Goal: Task Accomplishment & Management: Use online tool/utility

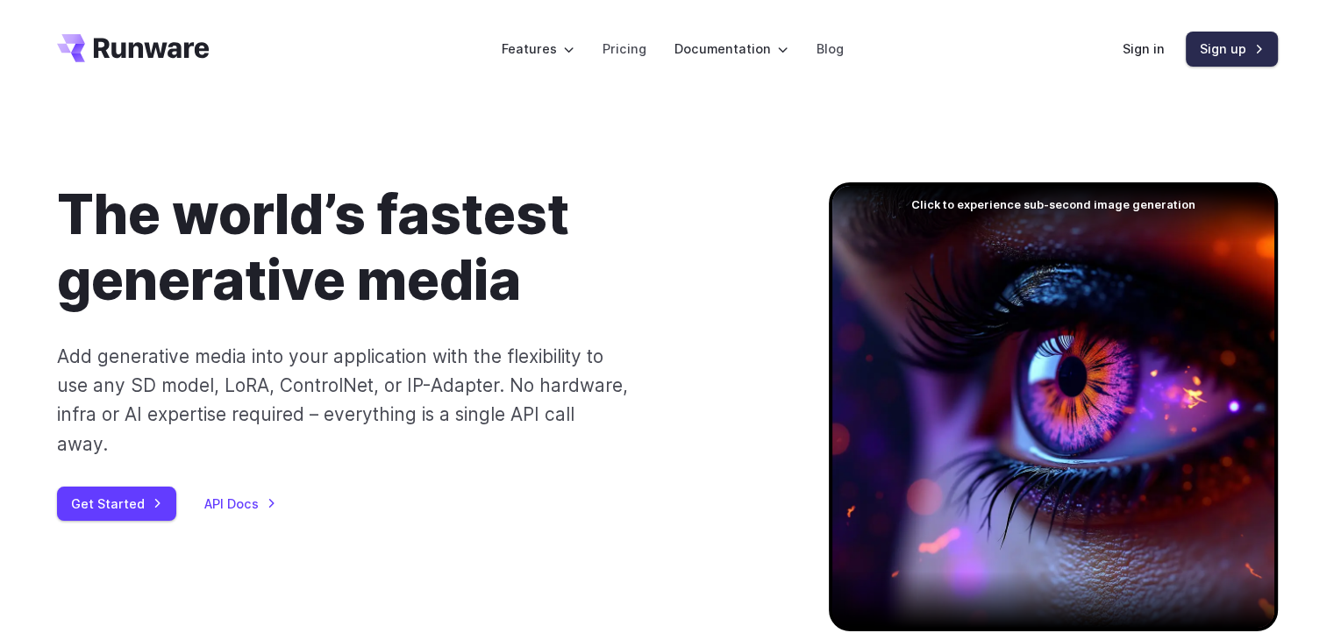
click at [1245, 60] on link "Sign up" at bounding box center [1231, 49] width 92 height 34
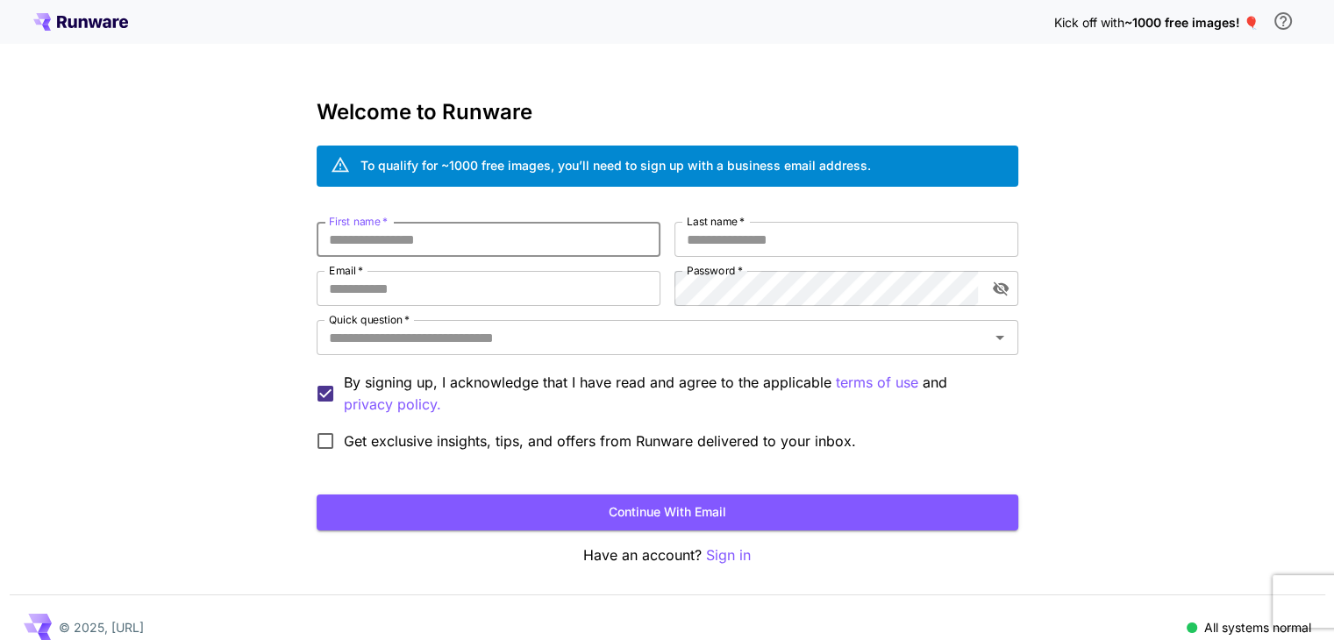
click at [386, 231] on input "First name   *" at bounding box center [489, 239] width 344 height 35
type input "****"
click at [759, 245] on input "Last name   *" at bounding box center [846, 239] width 344 height 35
type input "*****"
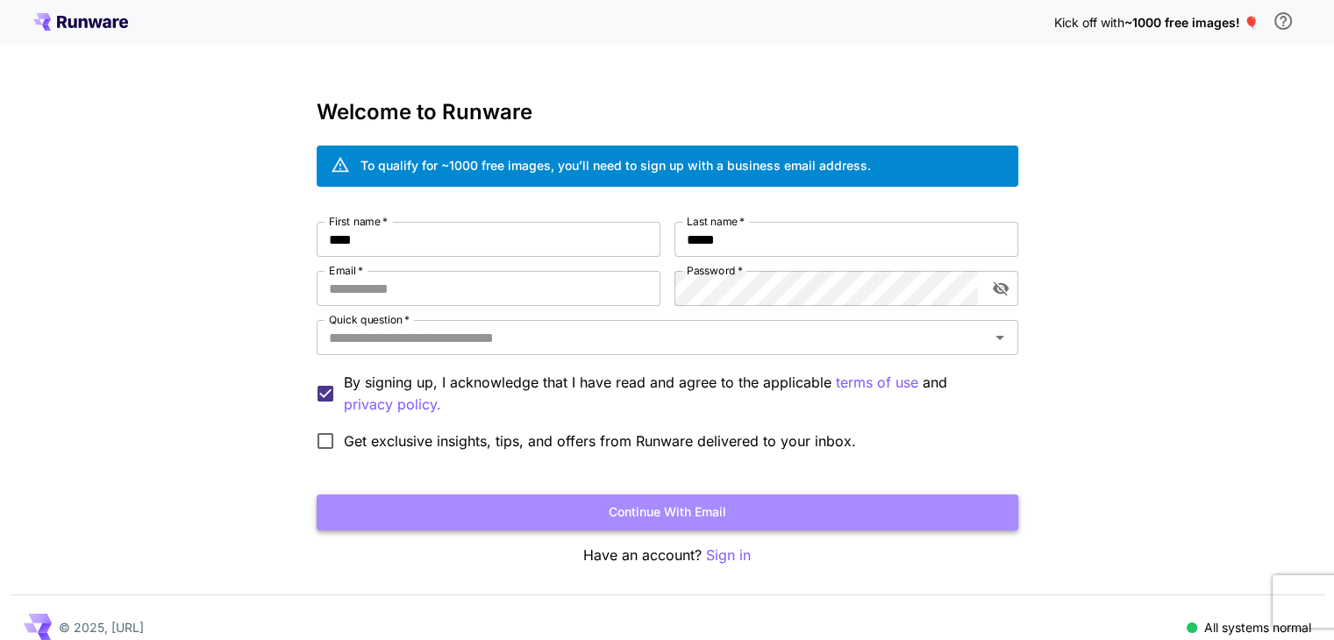
click at [666, 509] on button "Continue with email" at bounding box center [667, 513] width 701 height 36
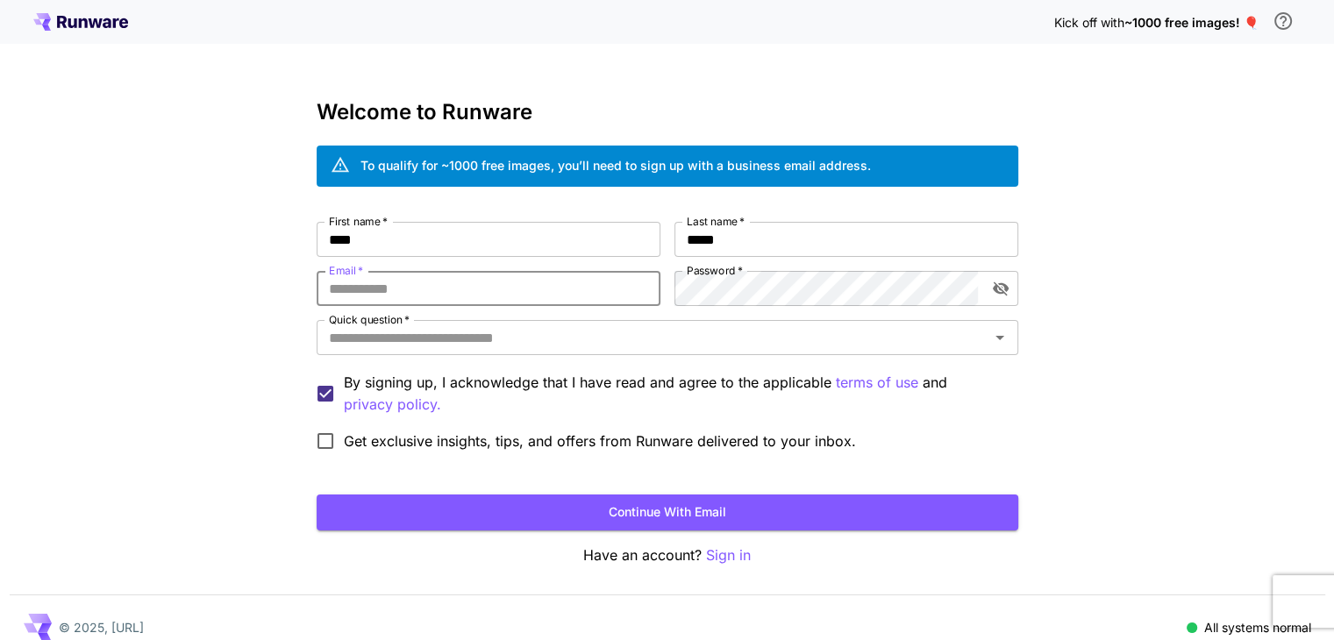
click at [490, 290] on input "Email   *" at bounding box center [489, 288] width 344 height 35
type input "**********"
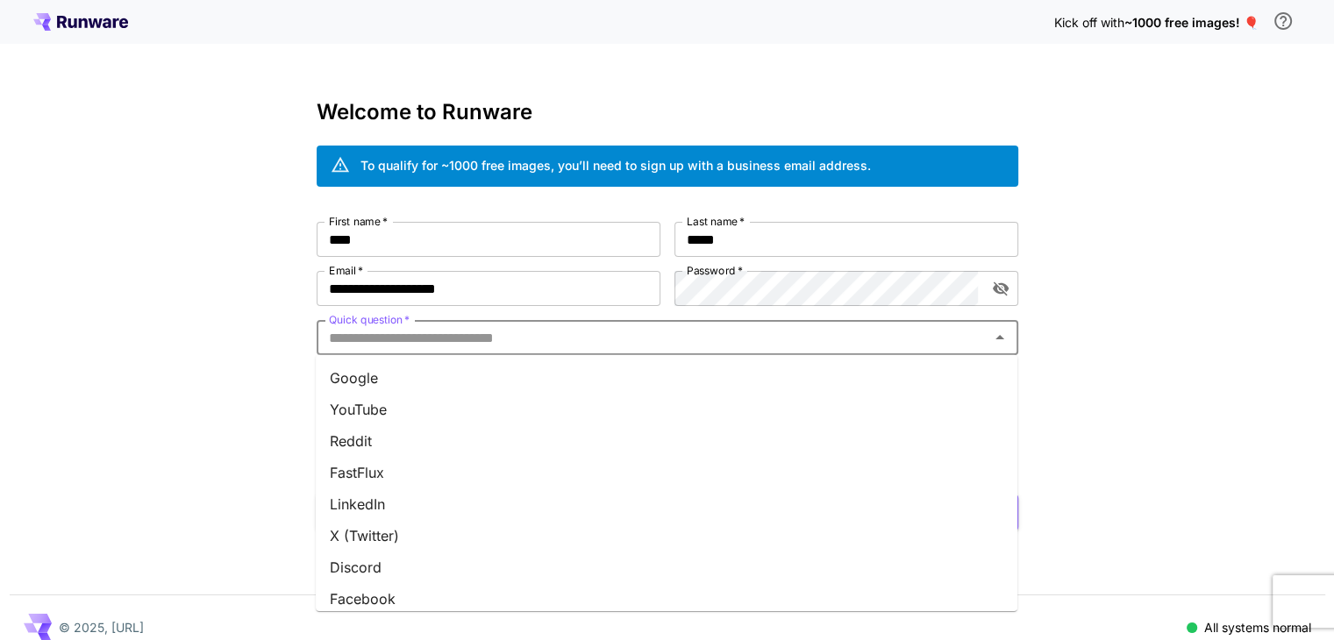
click at [705, 335] on input "Quick question   *" at bounding box center [653, 337] width 662 height 25
click at [672, 370] on li "Google" at bounding box center [666, 378] width 701 height 32
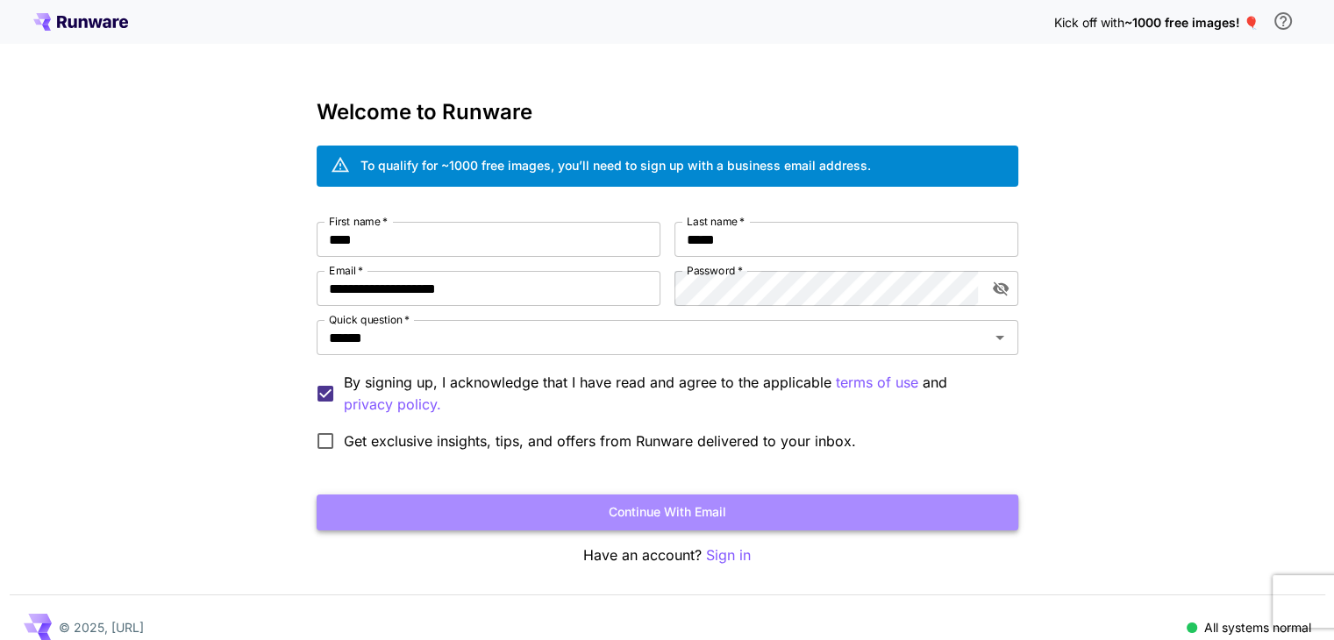
click at [464, 495] on button "Continue with email" at bounding box center [667, 513] width 701 height 36
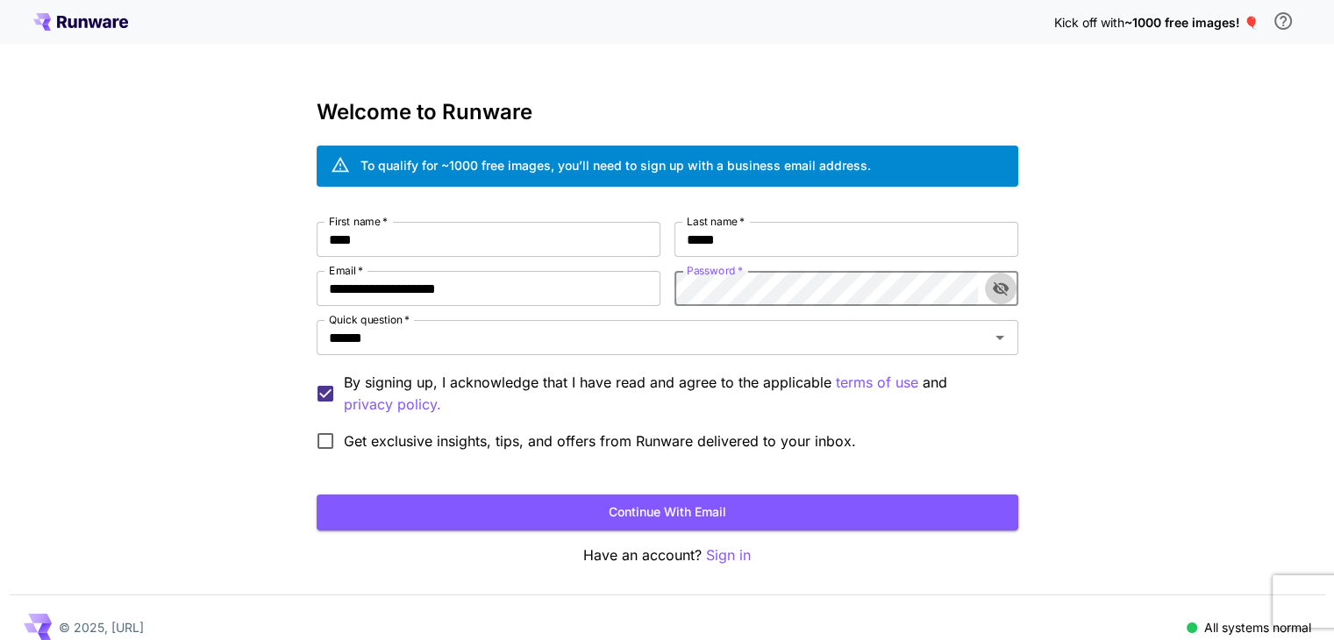
click at [1005, 287] on icon "toggle password visibility" at bounding box center [1000, 289] width 16 height 14
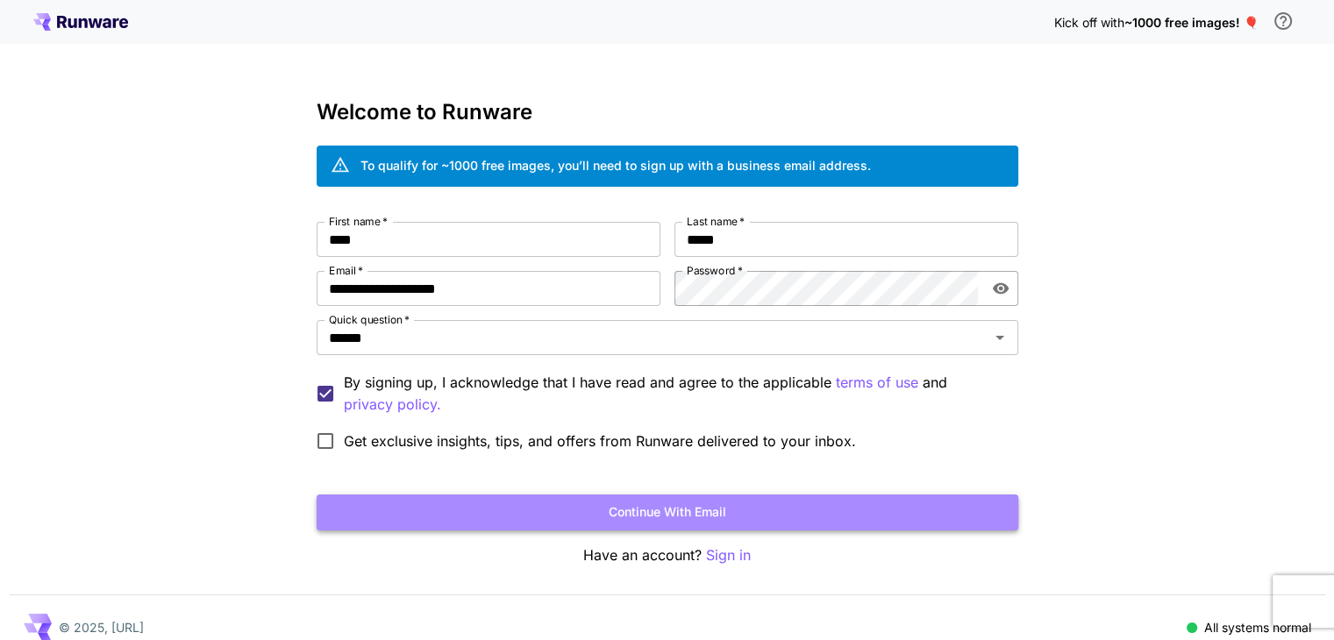
click at [736, 517] on button "Continue with email" at bounding box center [667, 513] width 701 height 36
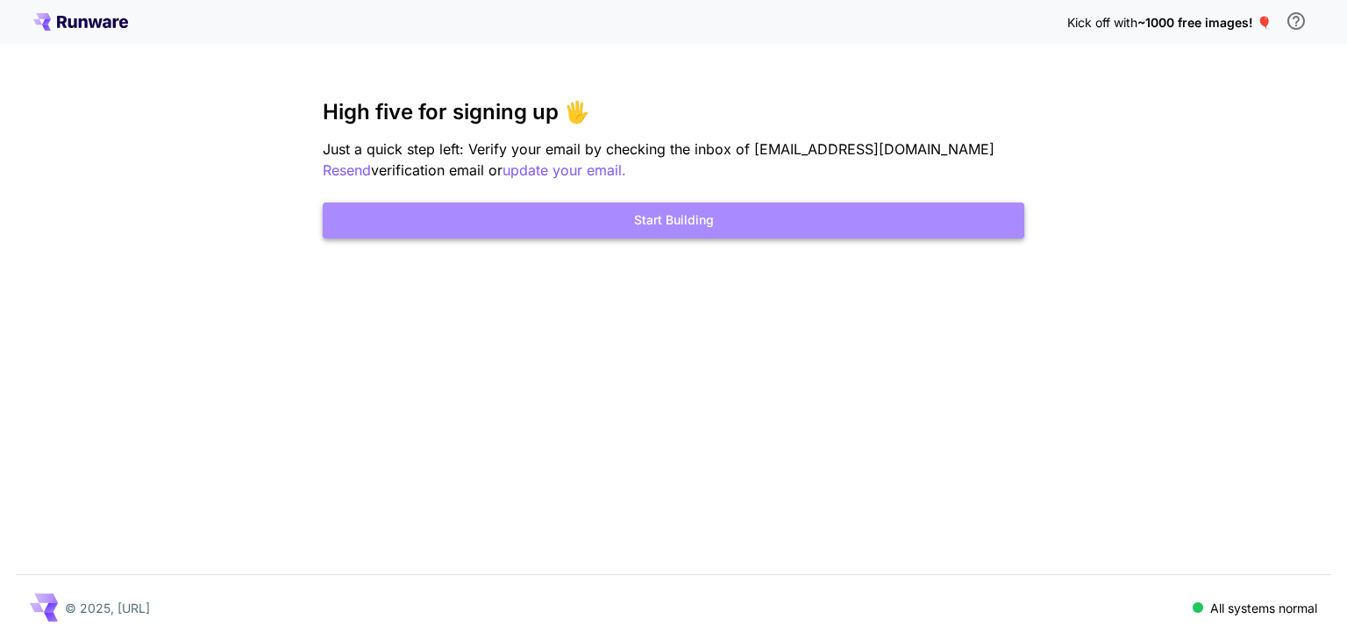
click at [936, 222] on button "Start Building" at bounding box center [673, 221] width 701 height 36
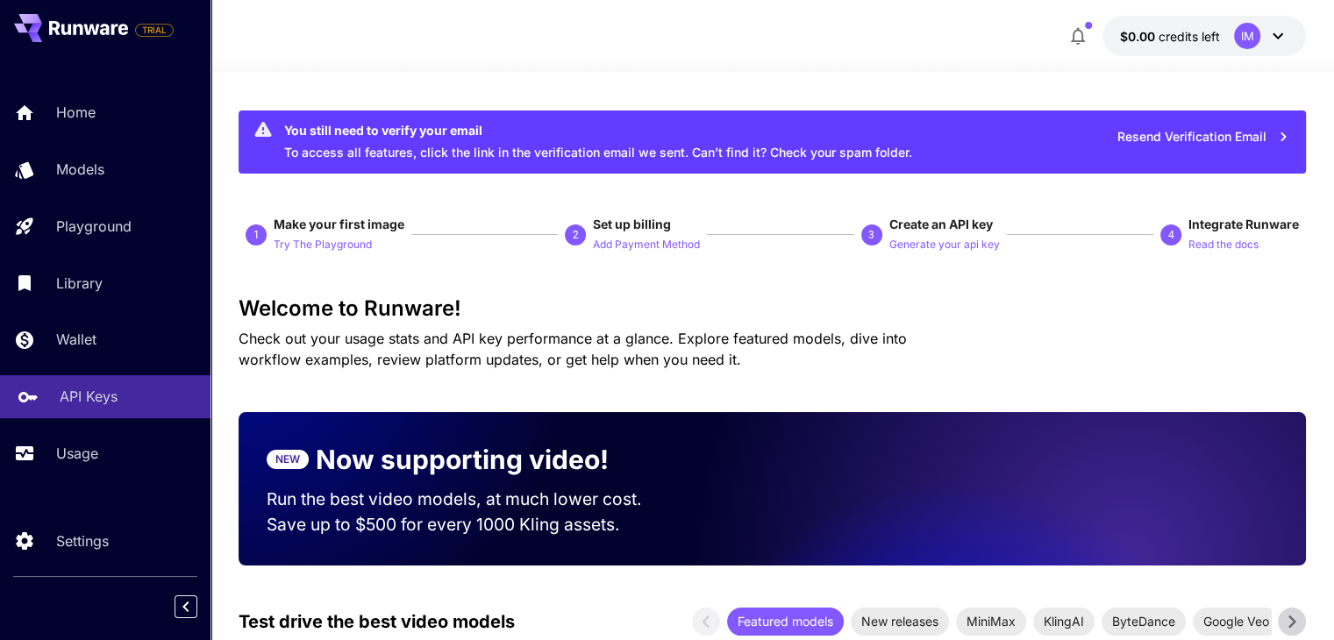
click at [62, 388] on p "API Keys" at bounding box center [89, 396] width 58 height 21
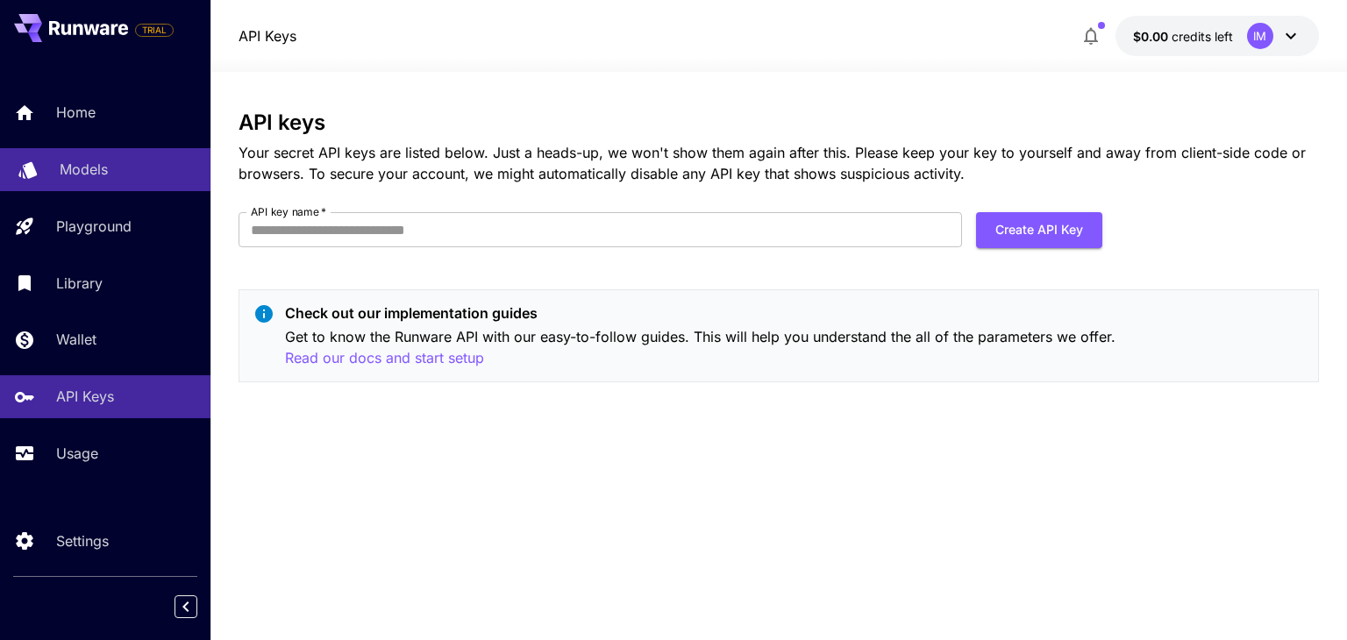
click at [150, 153] on link "Models" at bounding box center [105, 169] width 210 height 43
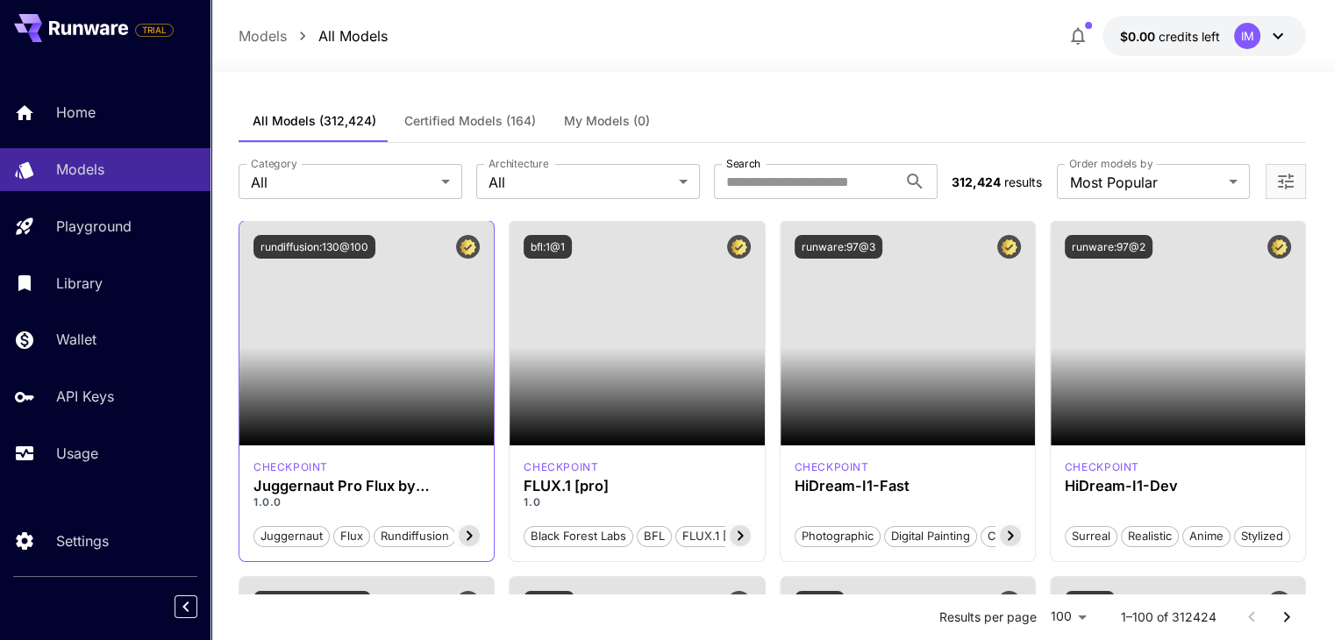
click at [344, 514] on div "juggernaut flux rundiffusion pro photorealism" at bounding box center [366, 528] width 226 height 37
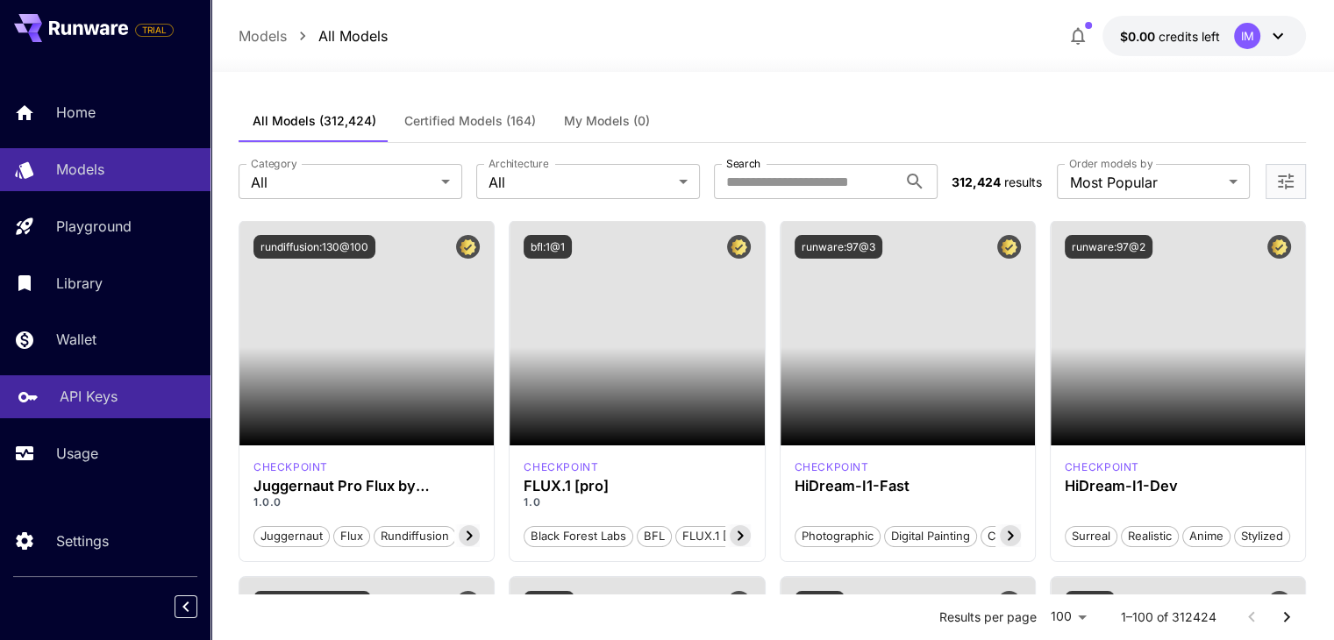
click at [80, 405] on p "API Keys" at bounding box center [89, 396] width 58 height 21
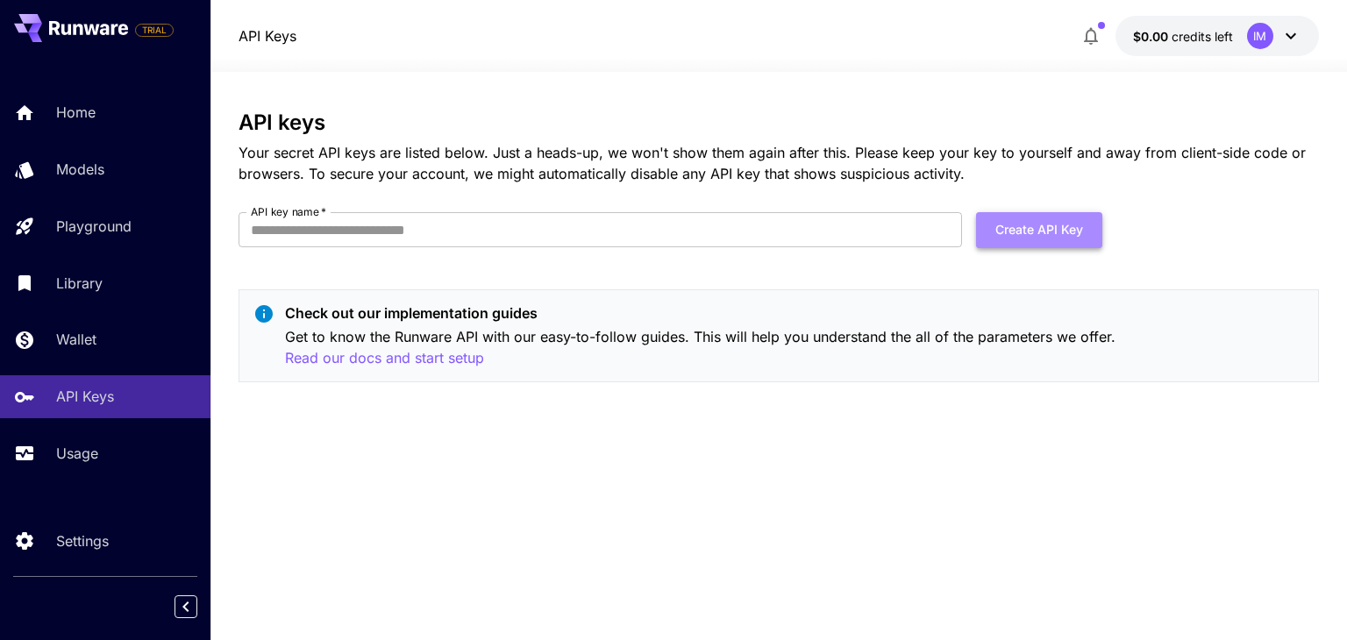
click at [1017, 236] on button "Create API Key" at bounding box center [1039, 230] width 126 height 36
type input "**********"
click at [1017, 232] on button "Create API Key" at bounding box center [1039, 230] width 126 height 36
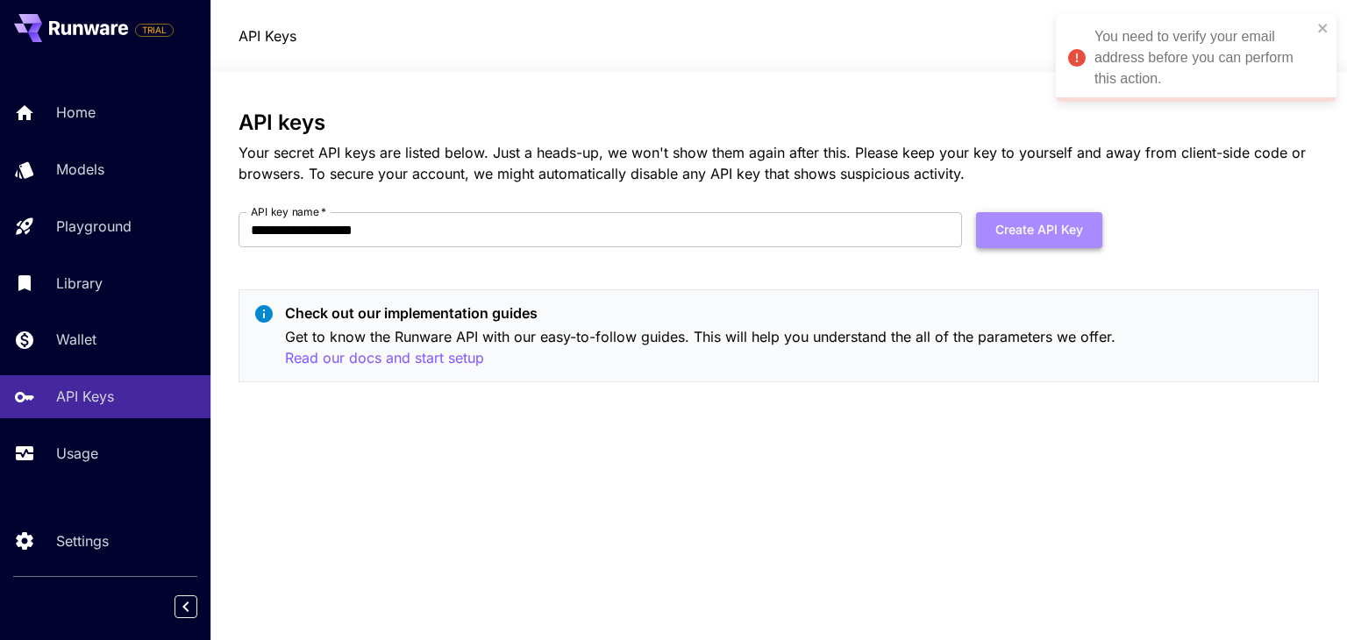
click at [1062, 238] on button "Create API Key" at bounding box center [1039, 230] width 126 height 36
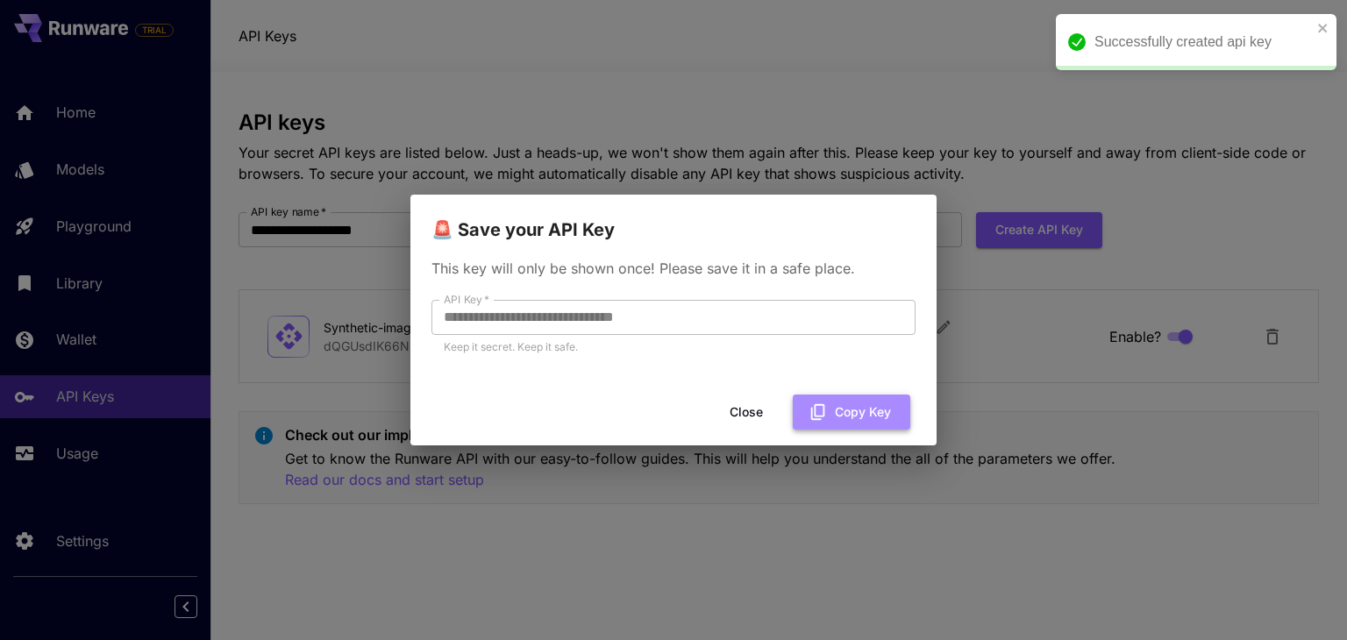
click at [854, 402] on button "Copy Key" at bounding box center [851, 413] width 117 height 36
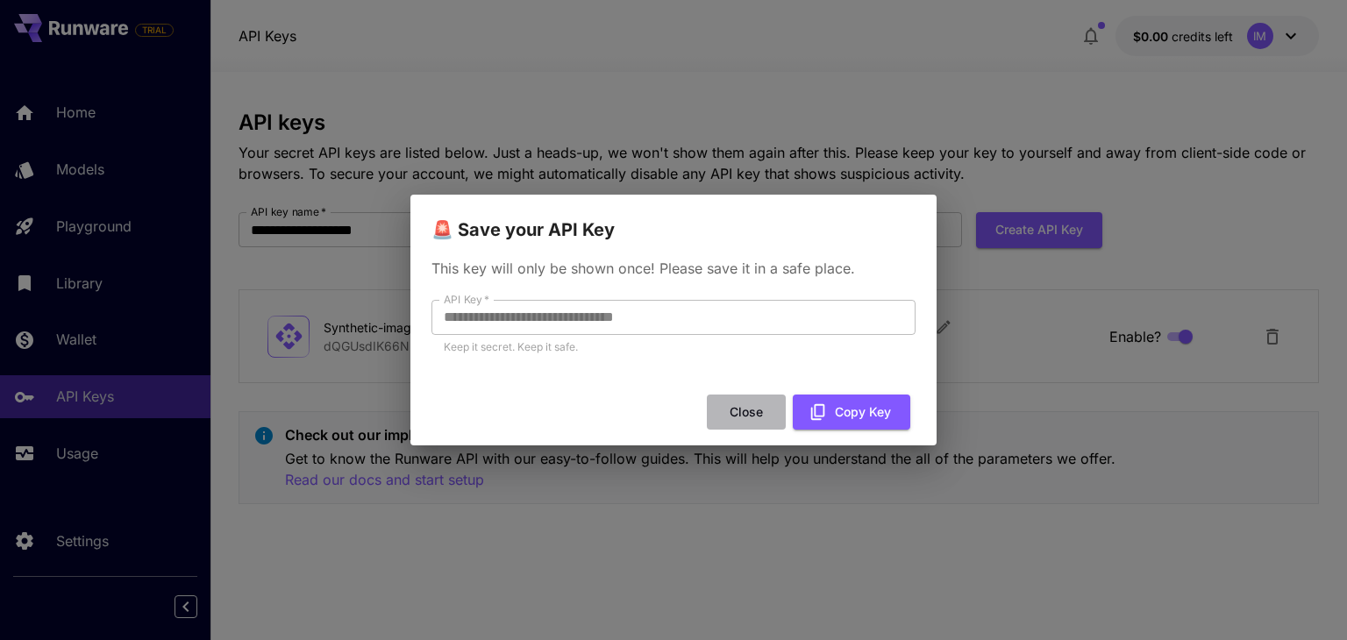
click at [761, 405] on button "Close" at bounding box center [746, 413] width 79 height 36
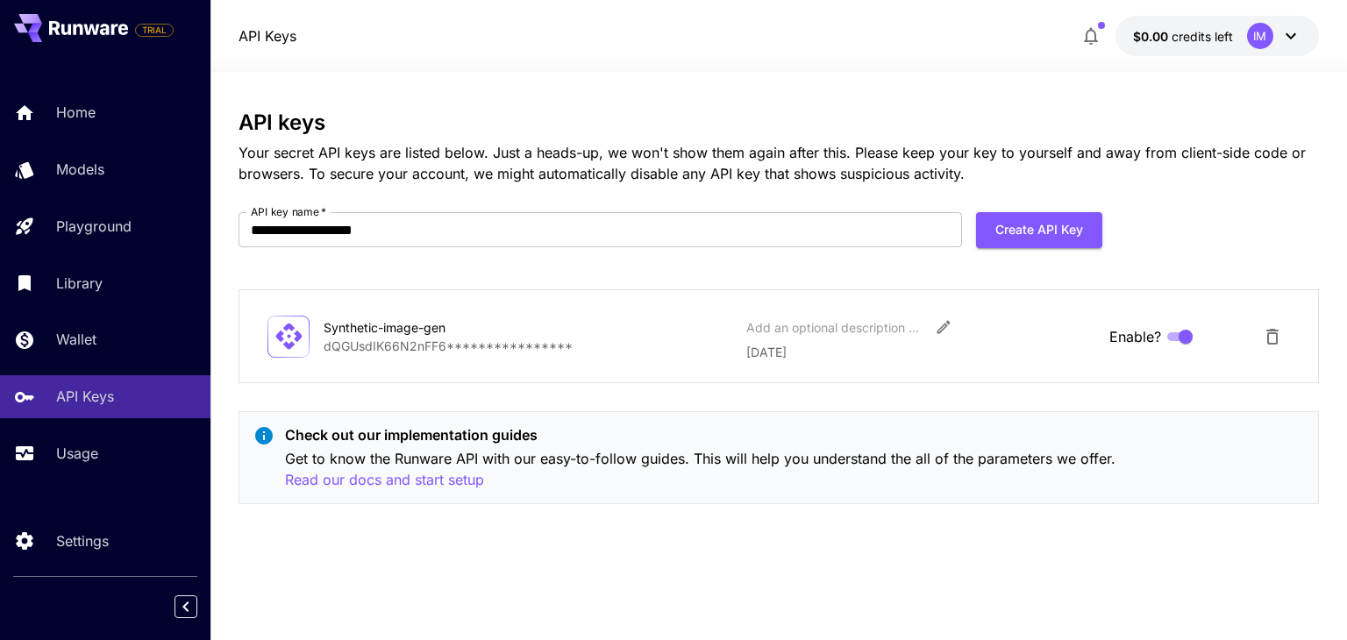
click at [290, 355] on div at bounding box center [288, 337] width 42 height 42
click at [455, 484] on p "Read our docs and start setup" at bounding box center [384, 480] width 199 height 22
